Goal: Use online tool/utility: Utilize a website feature to perform a specific function

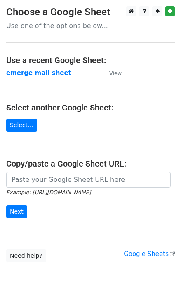
click at [27, 117] on main "Choose a Google Sheet Use one of the options below... Use a recent Google Sheet…" at bounding box center [90, 134] width 181 height 256
click at [30, 122] on link "Select..." at bounding box center [21, 125] width 31 height 13
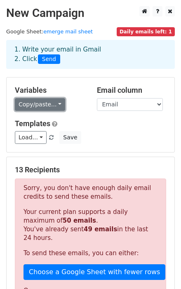
click at [44, 107] on link "Copy/paste..." at bounding box center [40, 104] width 50 height 13
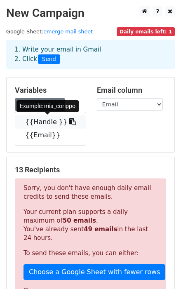
click at [45, 123] on link "{{Handle }}" at bounding box center [50, 121] width 70 height 13
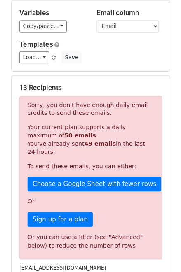
scroll to position [37, 0]
